Goal: Information Seeking & Learning: Learn about a topic

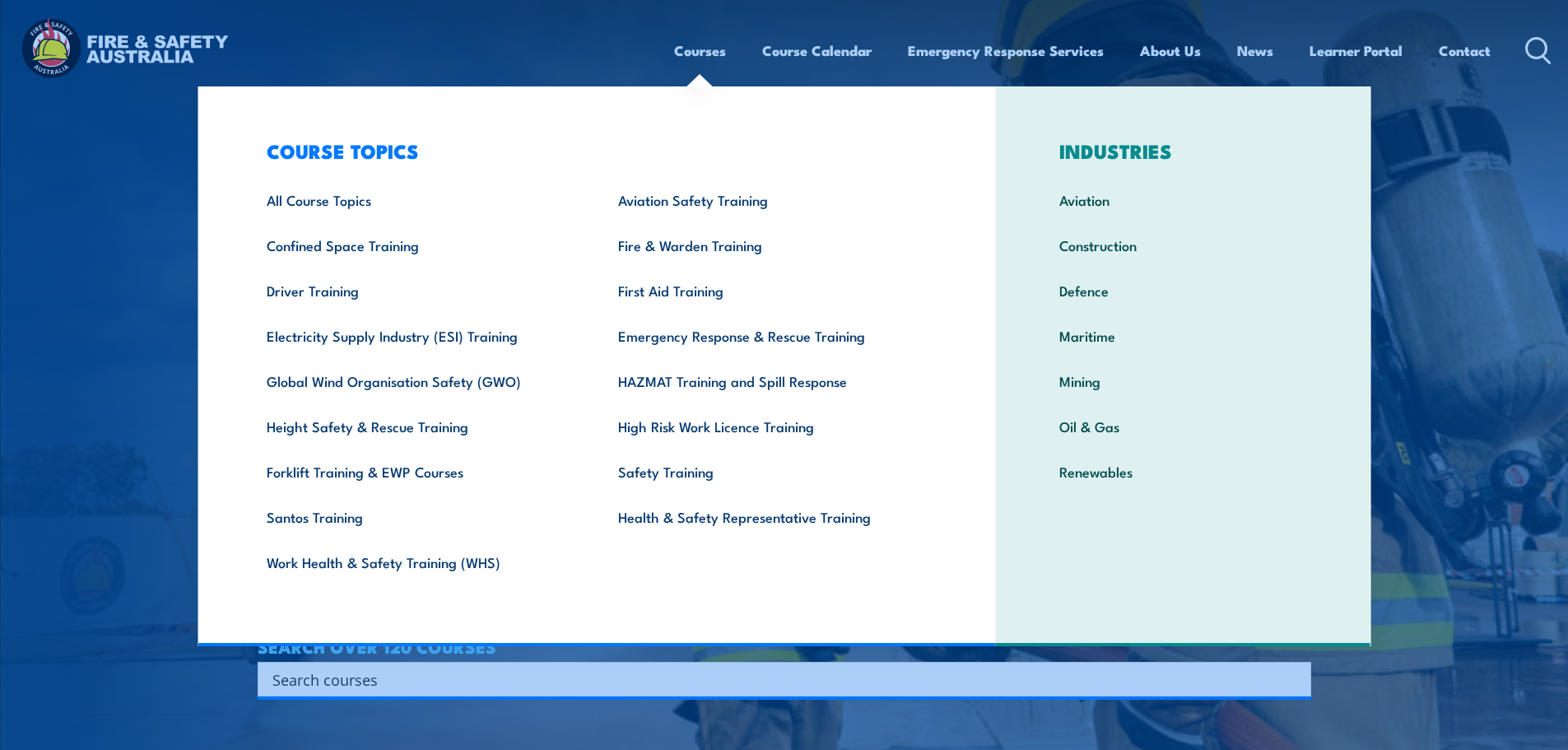
click at [692, 62] on link "Courses" at bounding box center [699, 51] width 52 height 44
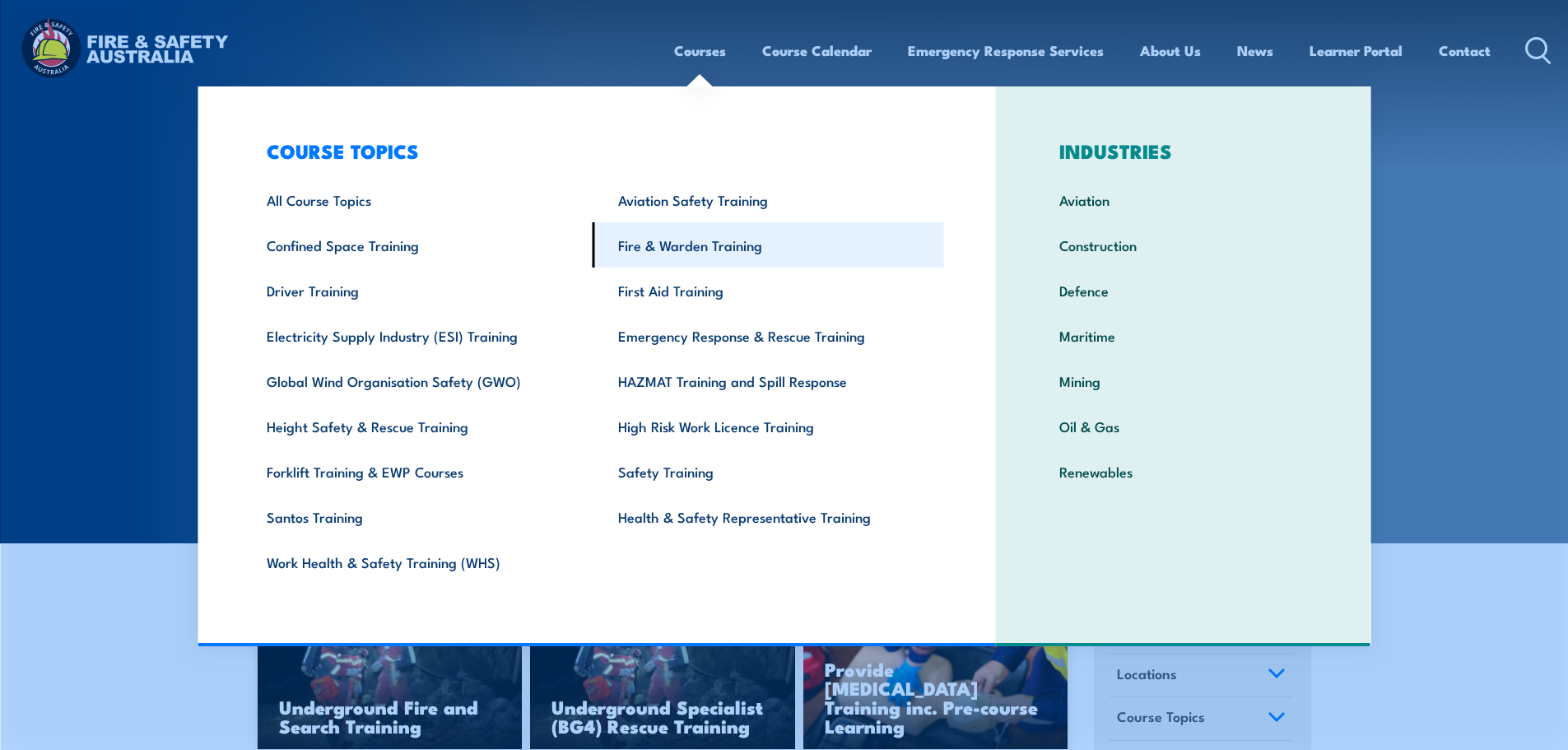
click at [693, 246] on link "Fire & Warden Training" at bounding box center [768, 245] width 351 height 46
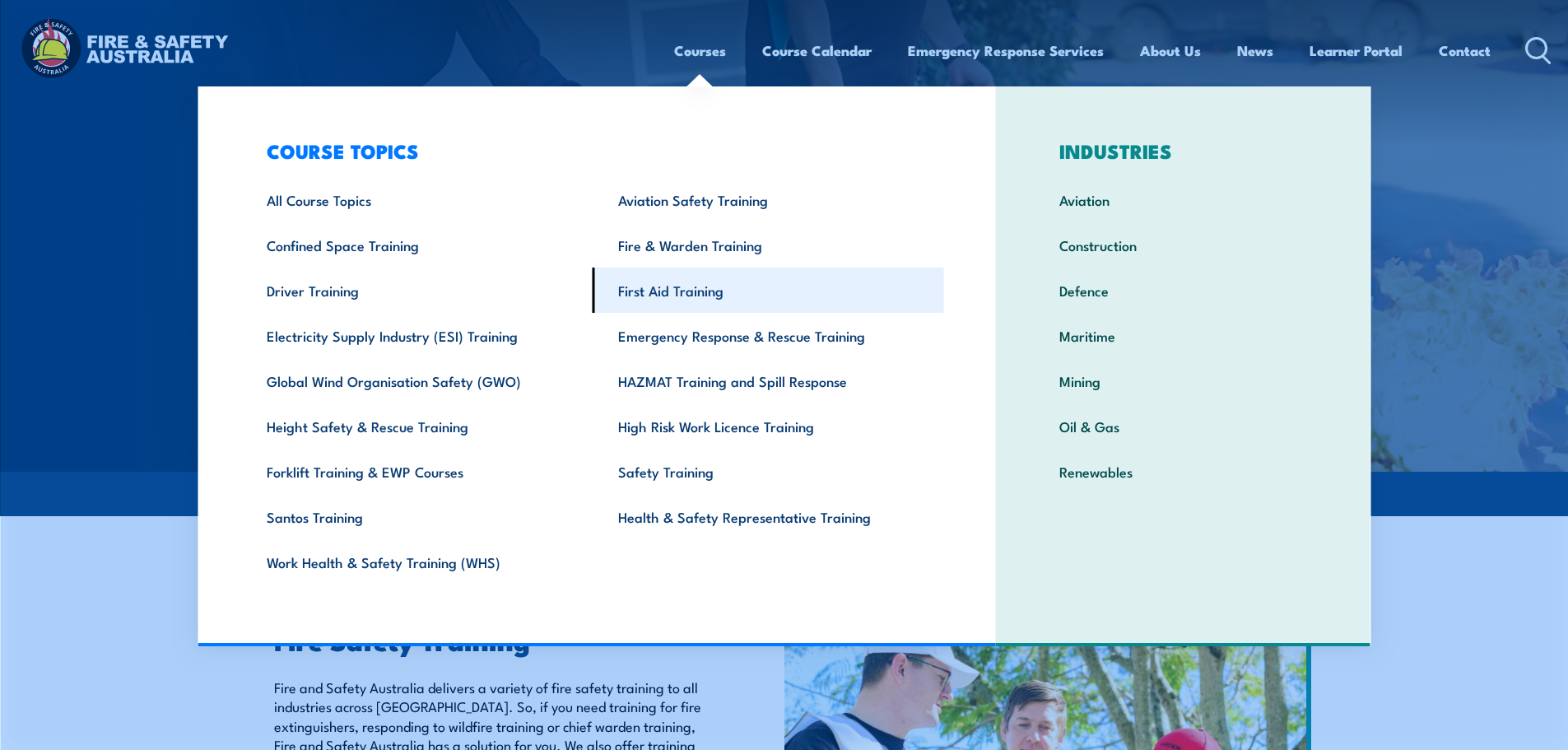
click at [670, 297] on link "First Aid Training" at bounding box center [768, 291] width 351 height 46
